Goal: Information Seeking & Learning: Learn about a topic

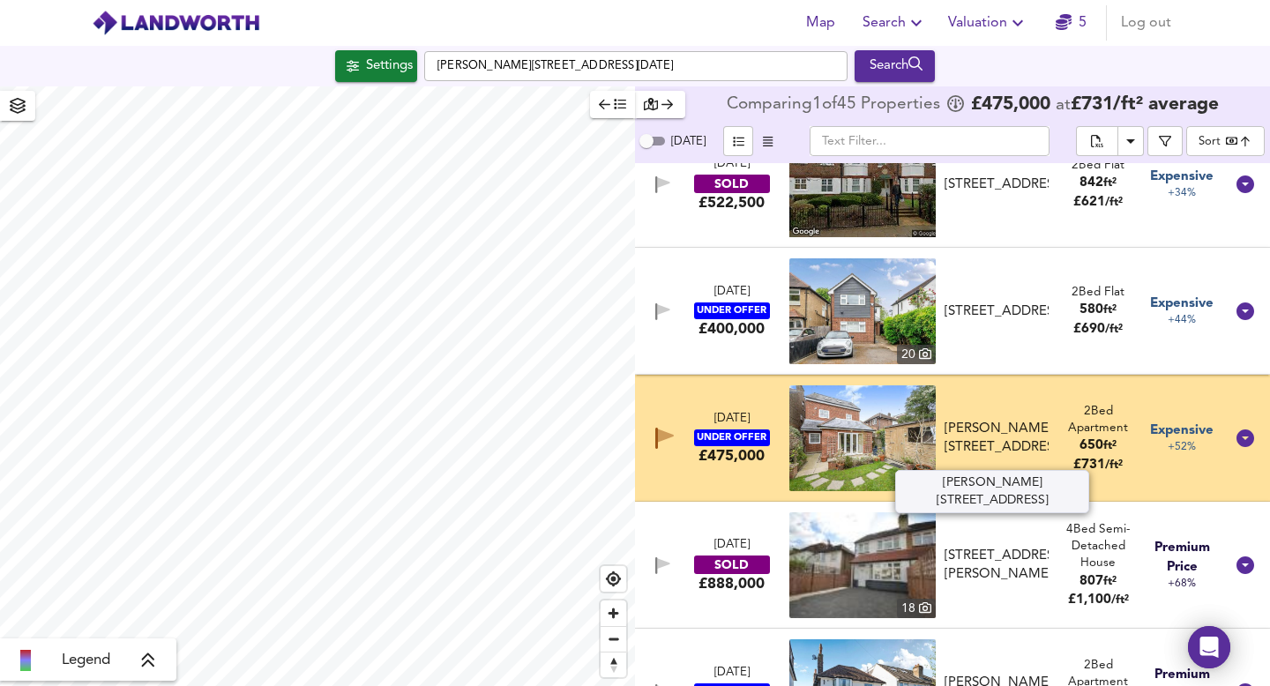
scroll to position [4151, 0]
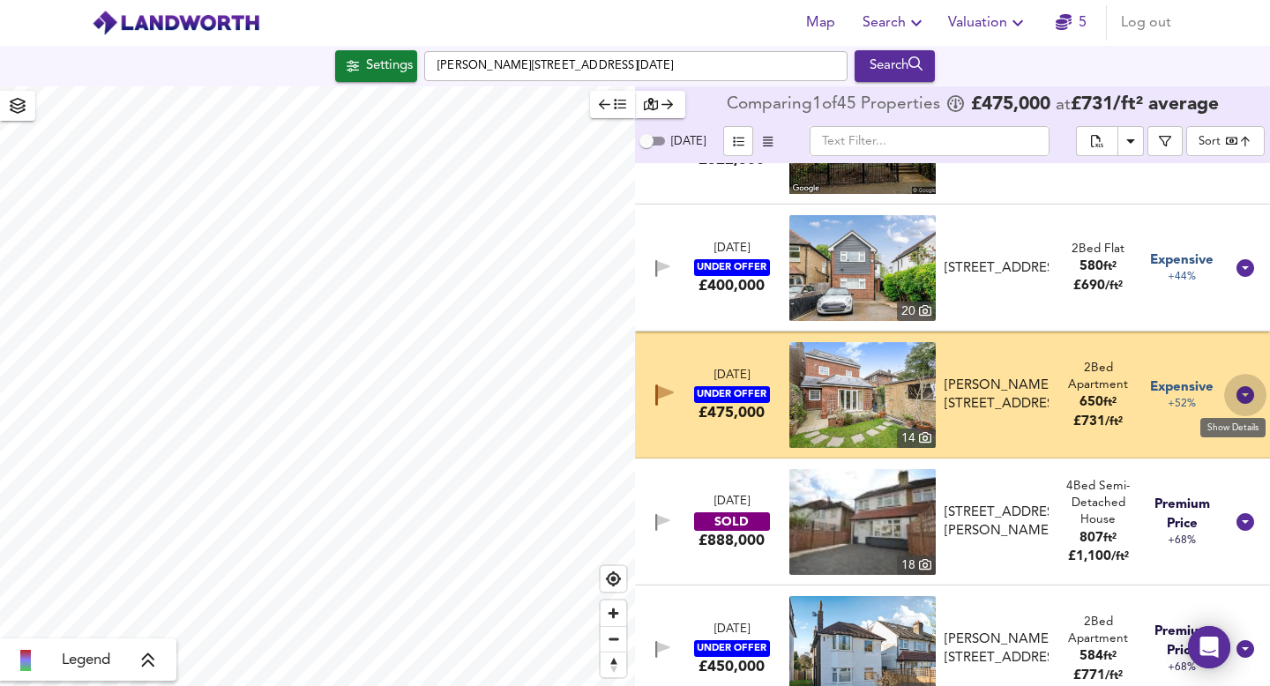
click at [1237, 393] on icon at bounding box center [1246, 395] width 18 height 18
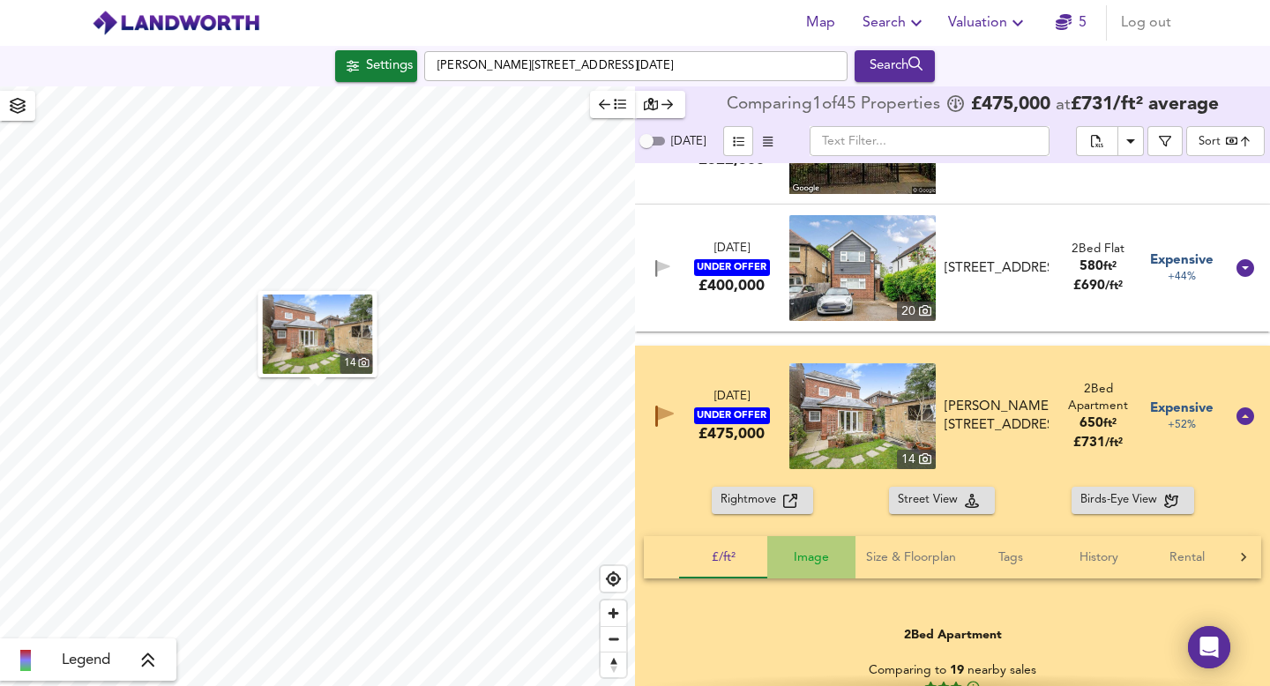
click at [812, 560] on span "Image" at bounding box center [811, 558] width 67 height 22
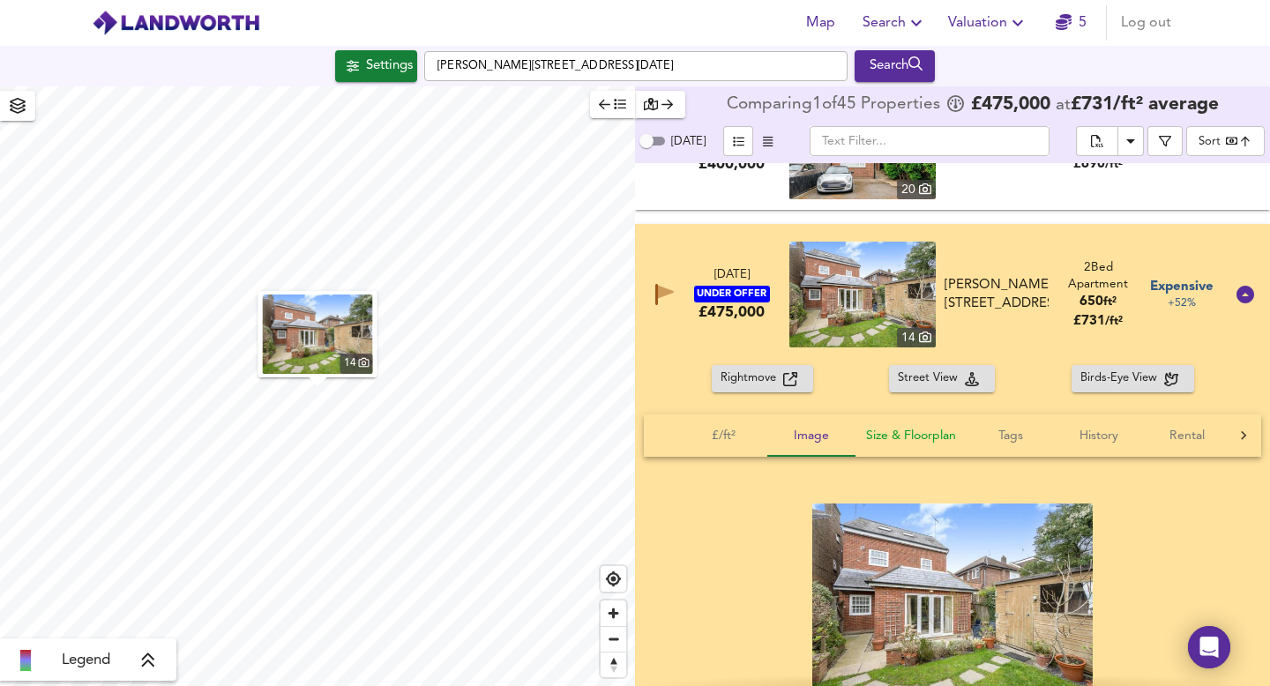
scroll to position [4276, 0]
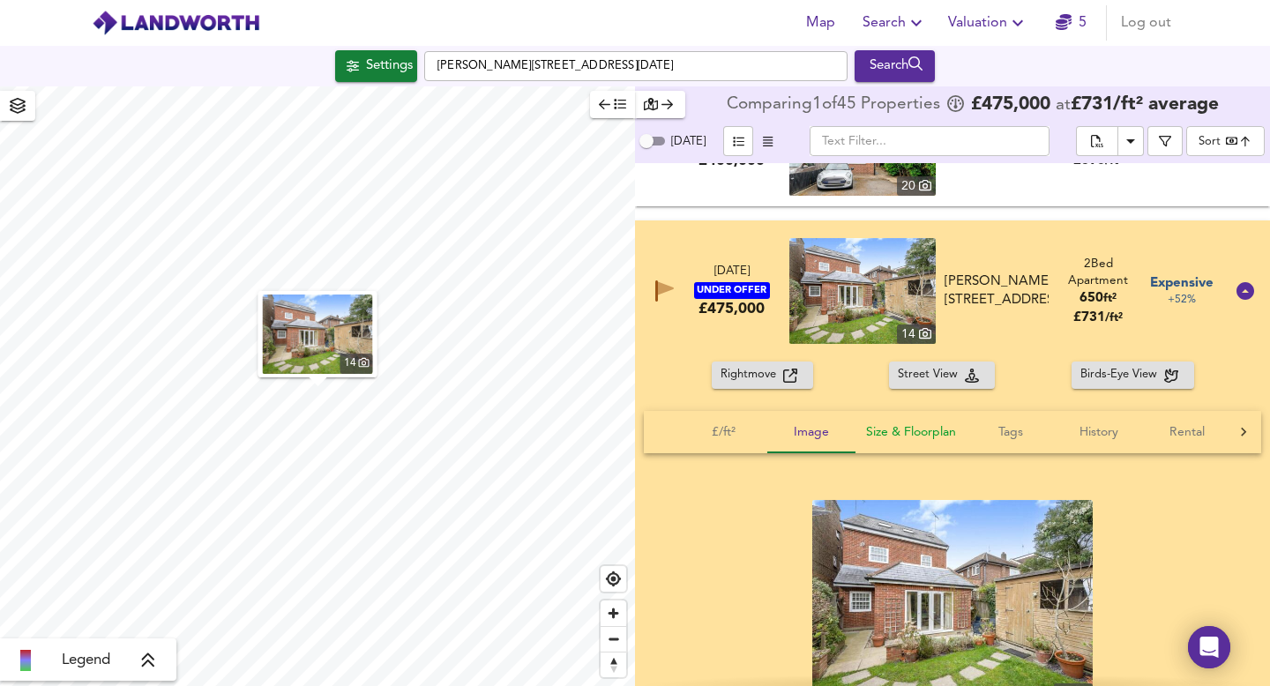
click at [906, 432] on span "Size & Floorplan" at bounding box center [911, 433] width 90 height 22
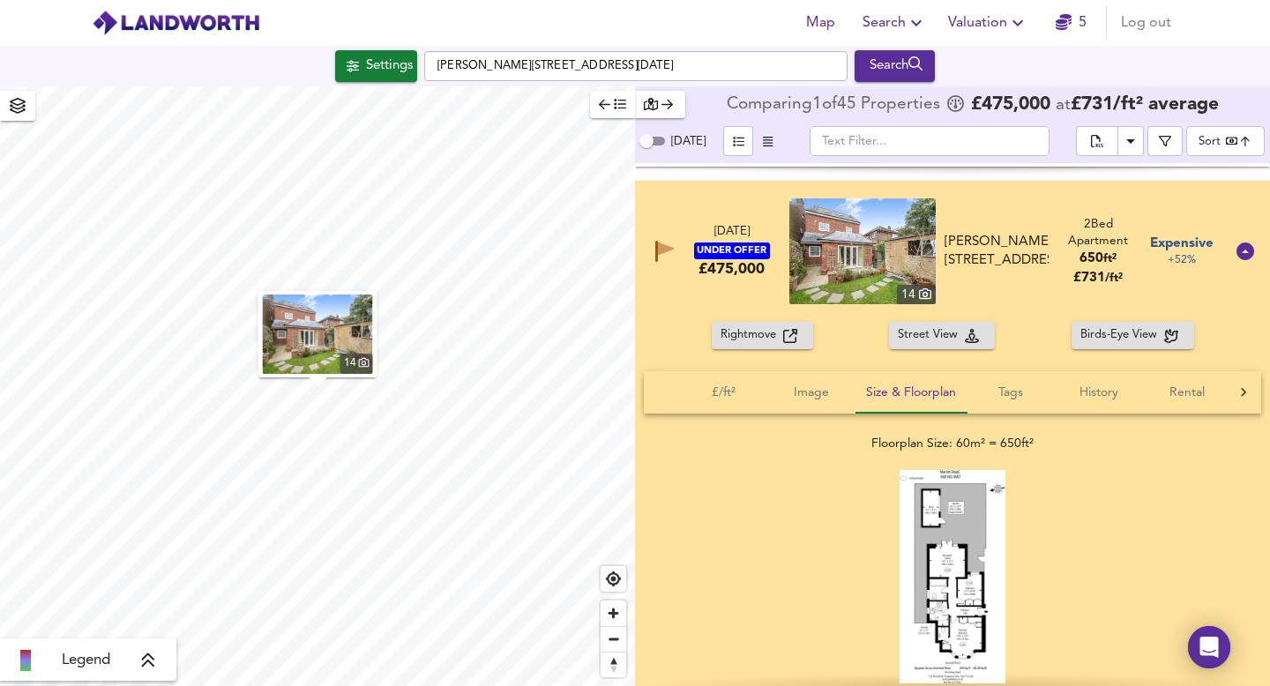
scroll to position [4331, 0]
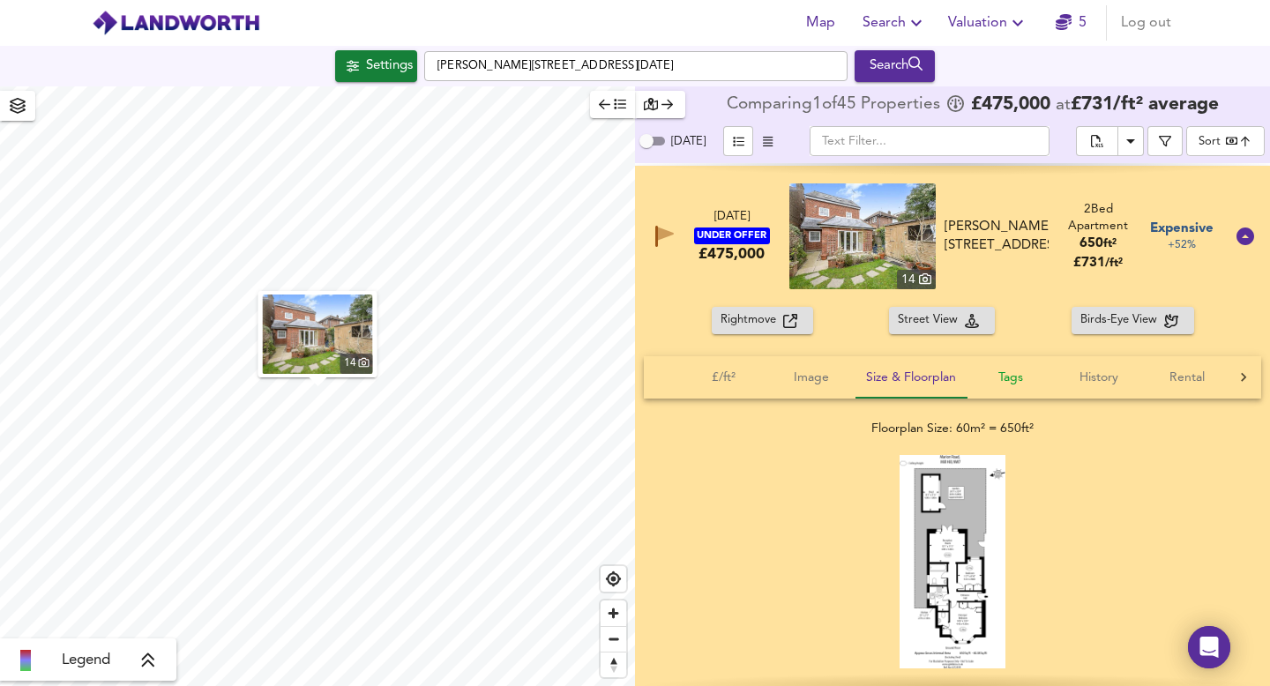
click at [1020, 363] on button "Tags" at bounding box center [1011, 377] width 88 height 42
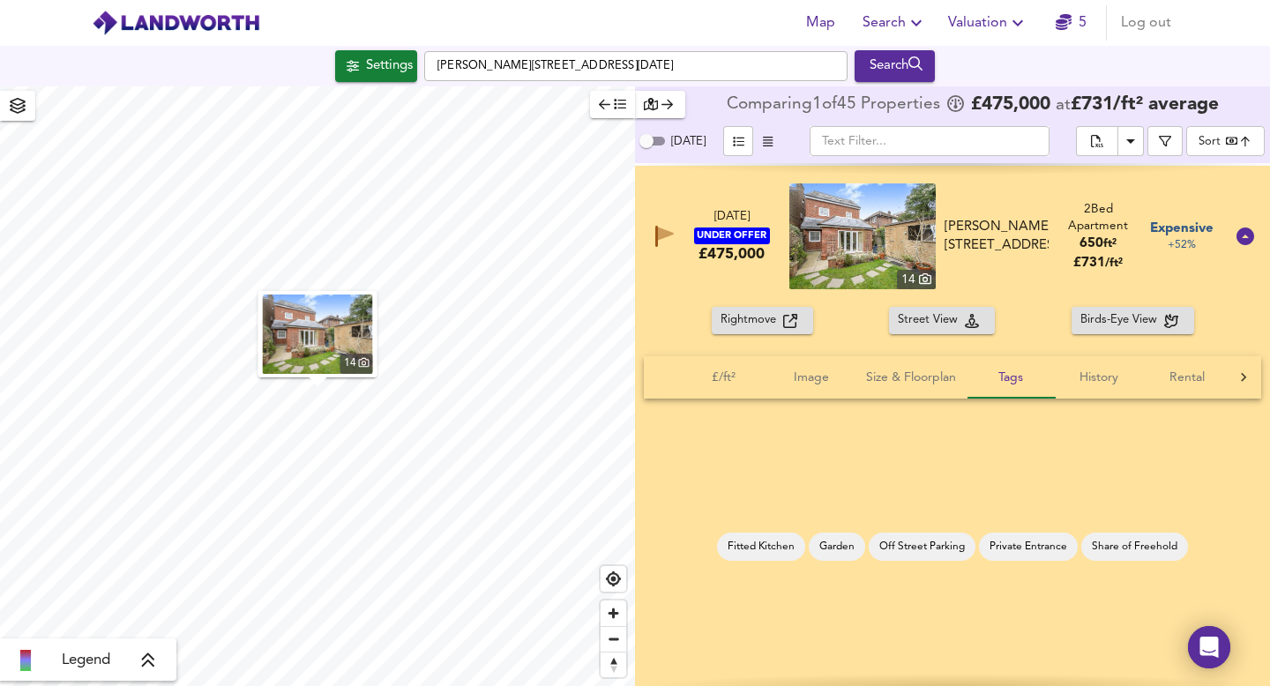
click at [903, 543] on span "Off Street Parking" at bounding box center [922, 547] width 107 height 15
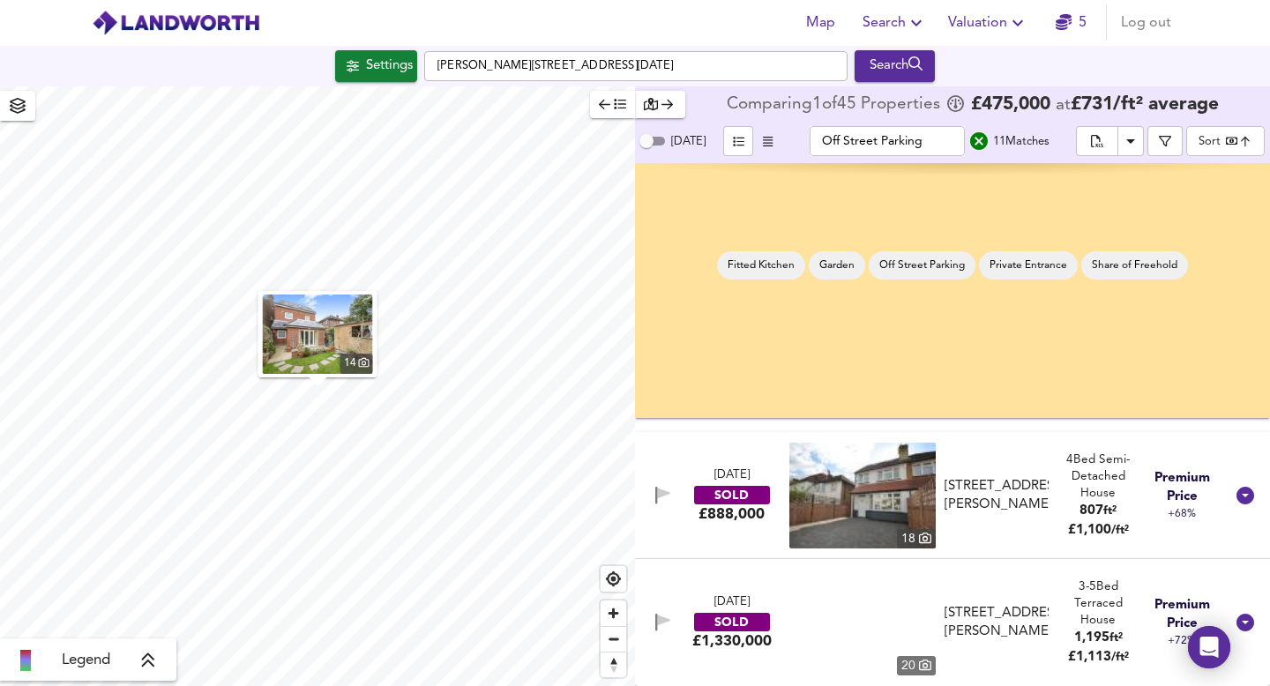
scroll to position [1028, 0]
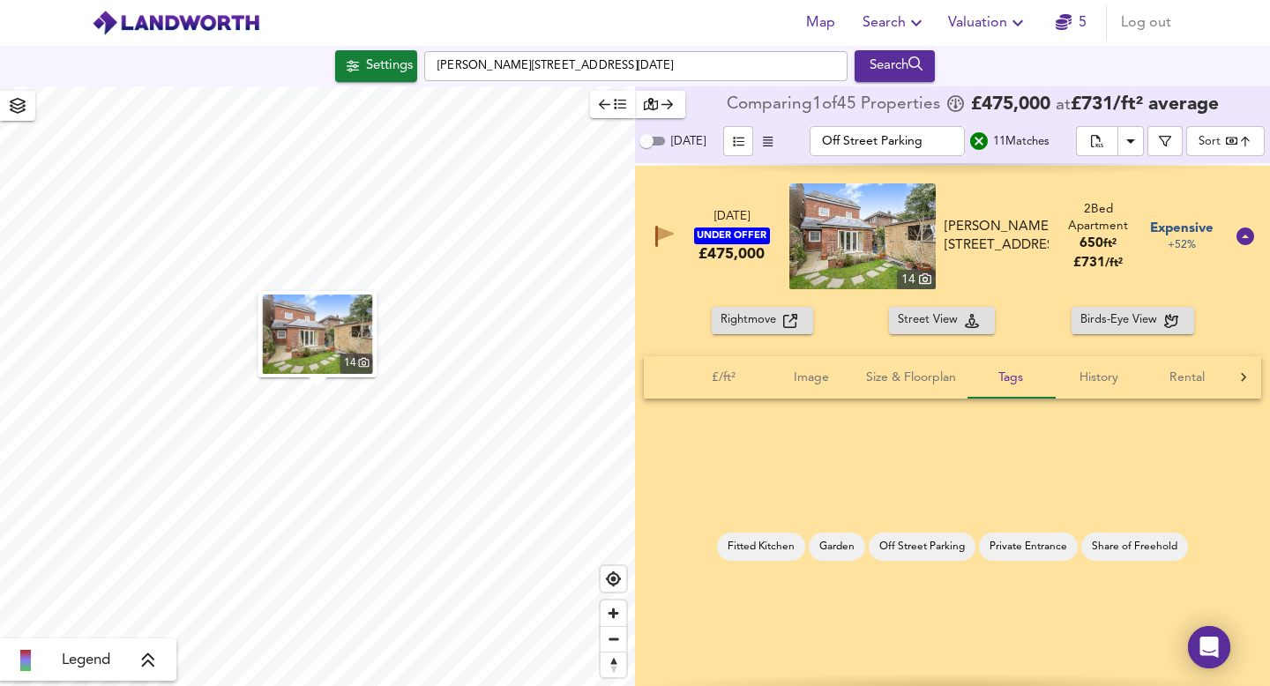
click at [837, 549] on span "Garden" at bounding box center [837, 547] width 56 height 15
click at [775, 543] on span "Fitted Kitchen" at bounding box center [761, 547] width 88 height 15
click at [1003, 542] on span "Private Entrance" at bounding box center [1028, 547] width 99 height 15
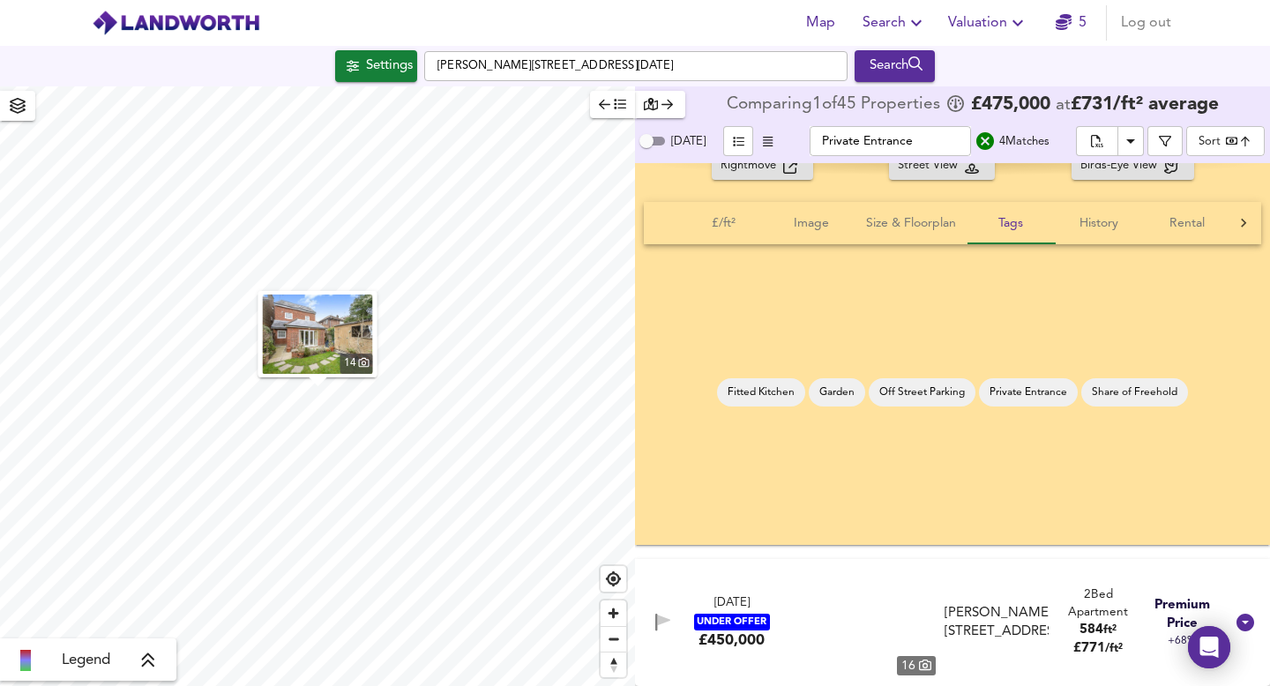
scroll to position [266, 0]
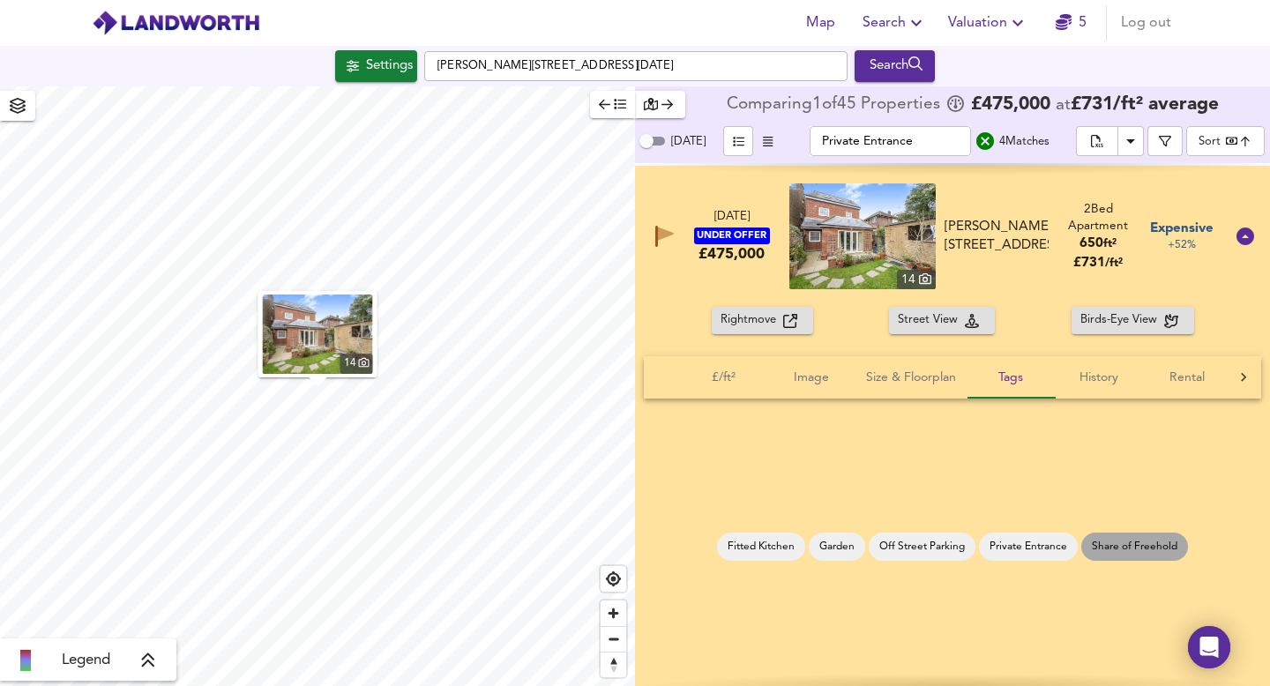
click at [1106, 548] on span "Share of Freehold" at bounding box center [1135, 547] width 107 height 15
type input "Share of Freehold"
click at [1103, 379] on span "History" at bounding box center [1099, 378] width 67 height 22
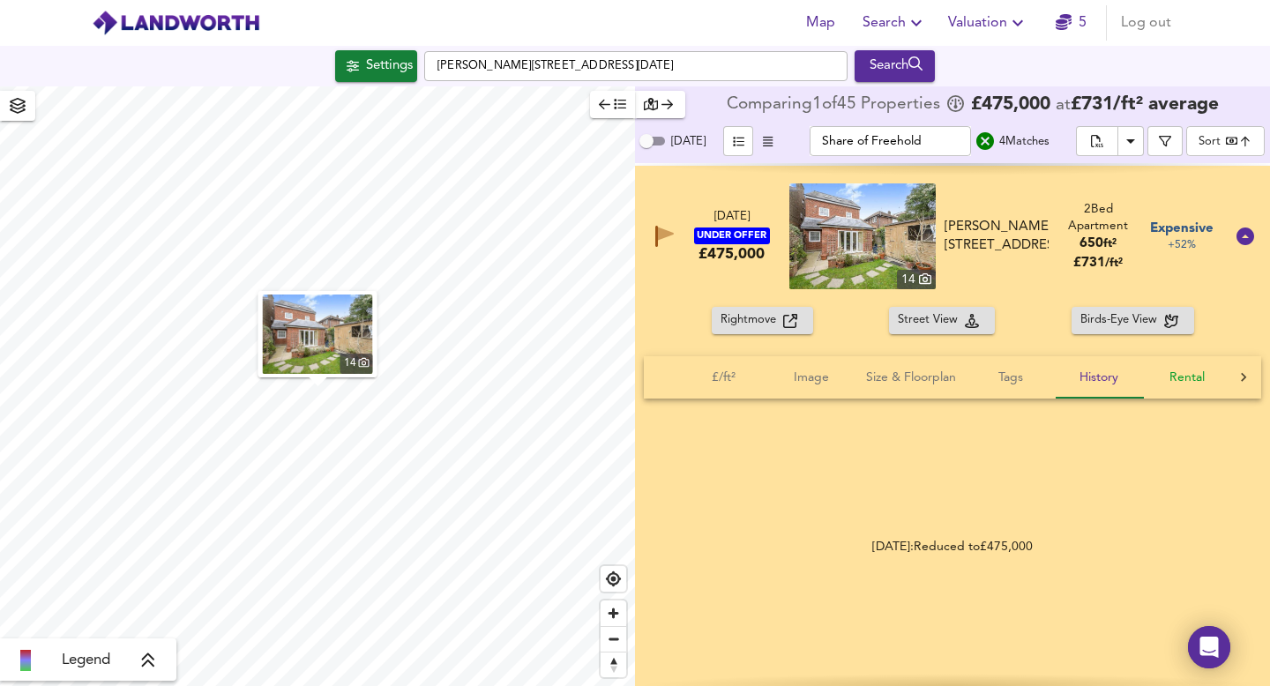
click at [1193, 384] on span "Rental" at bounding box center [1187, 378] width 67 height 22
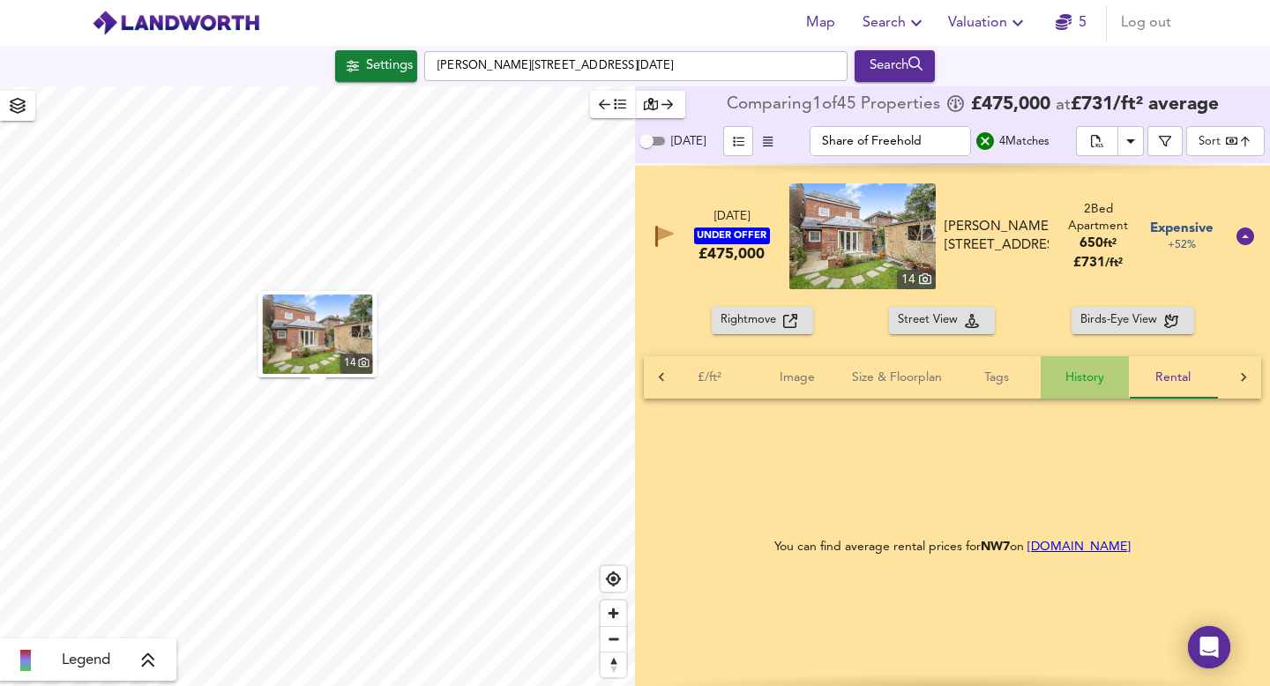
click at [1087, 381] on span "History" at bounding box center [1085, 378] width 67 height 22
